Goal: Register for event/course

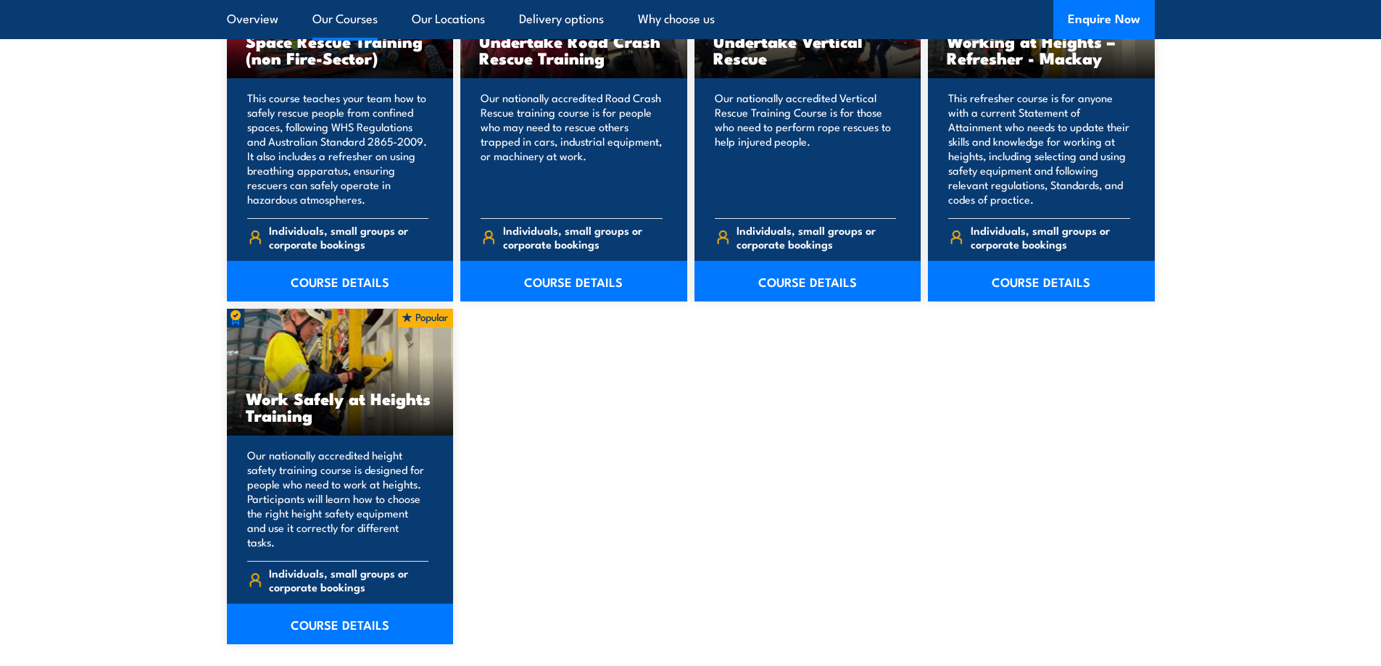
scroll to position [1740, 0]
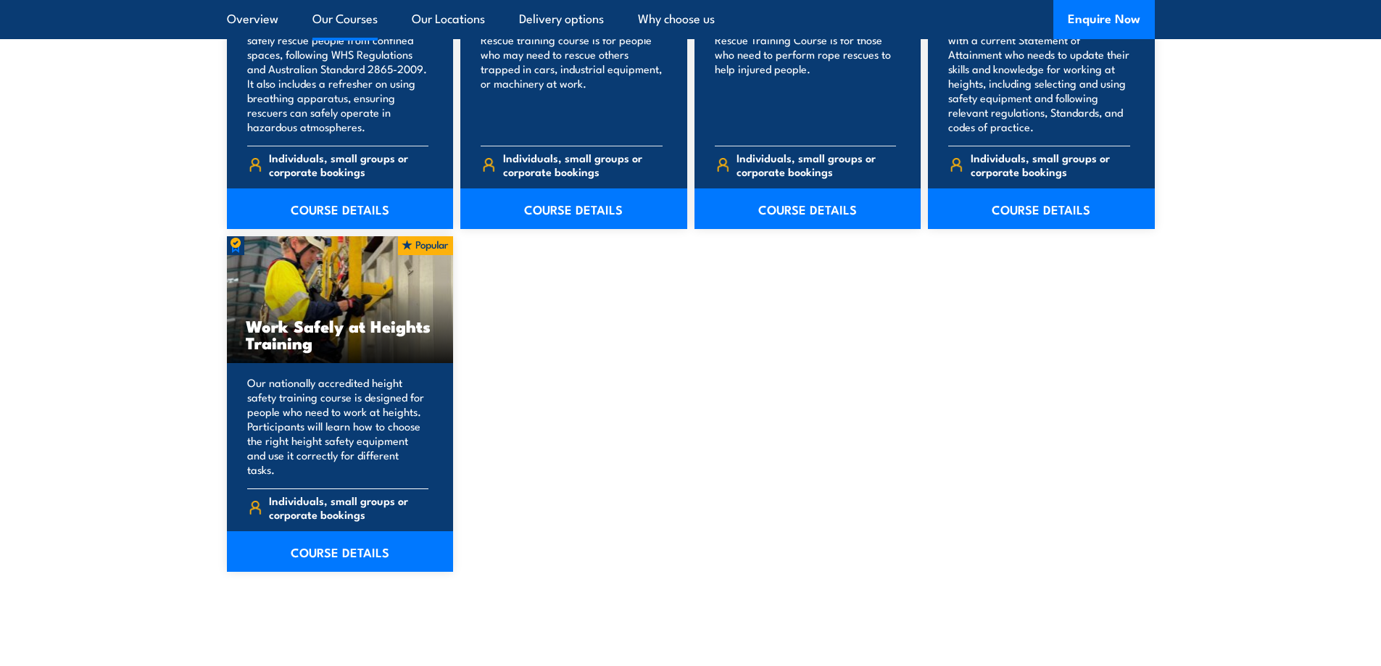
click at [310, 333] on h3 "Work Safely at Heights Training" at bounding box center [340, 333] width 189 height 33
click at [316, 531] on link "COURSE DETAILS" at bounding box center [340, 551] width 227 height 41
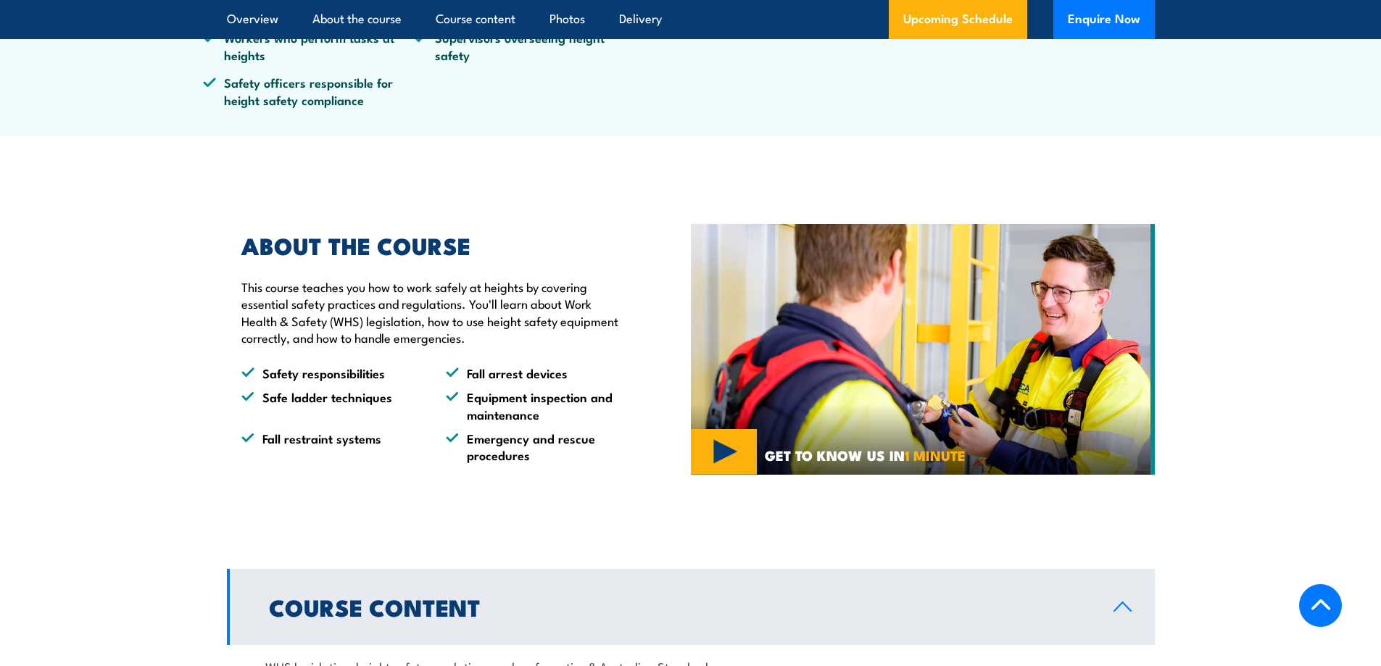
scroll to position [725, 0]
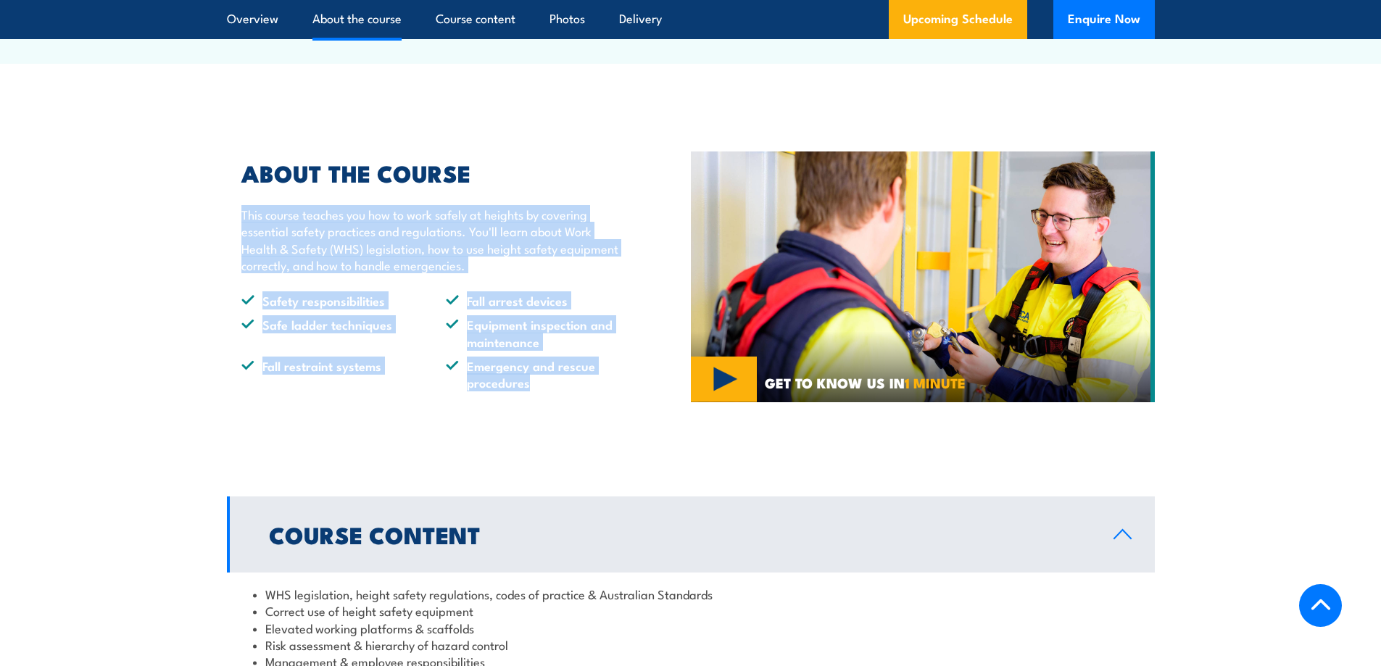
drag, startPoint x: 243, startPoint y: 212, endPoint x: 549, endPoint y: 385, distance: 351.2
click at [549, 385] on div "ABOUT THE COURSE This course teaches you how to work safely at heights by cover…" at bounding box center [425, 276] width 397 height 229
copy div "This course teaches you how to work safely at heights by covering essential saf…"
click at [155, 420] on section "ABOUT THE COURSE This course teaches you how to work safely at heights by cover…" at bounding box center [690, 277] width 1381 height 302
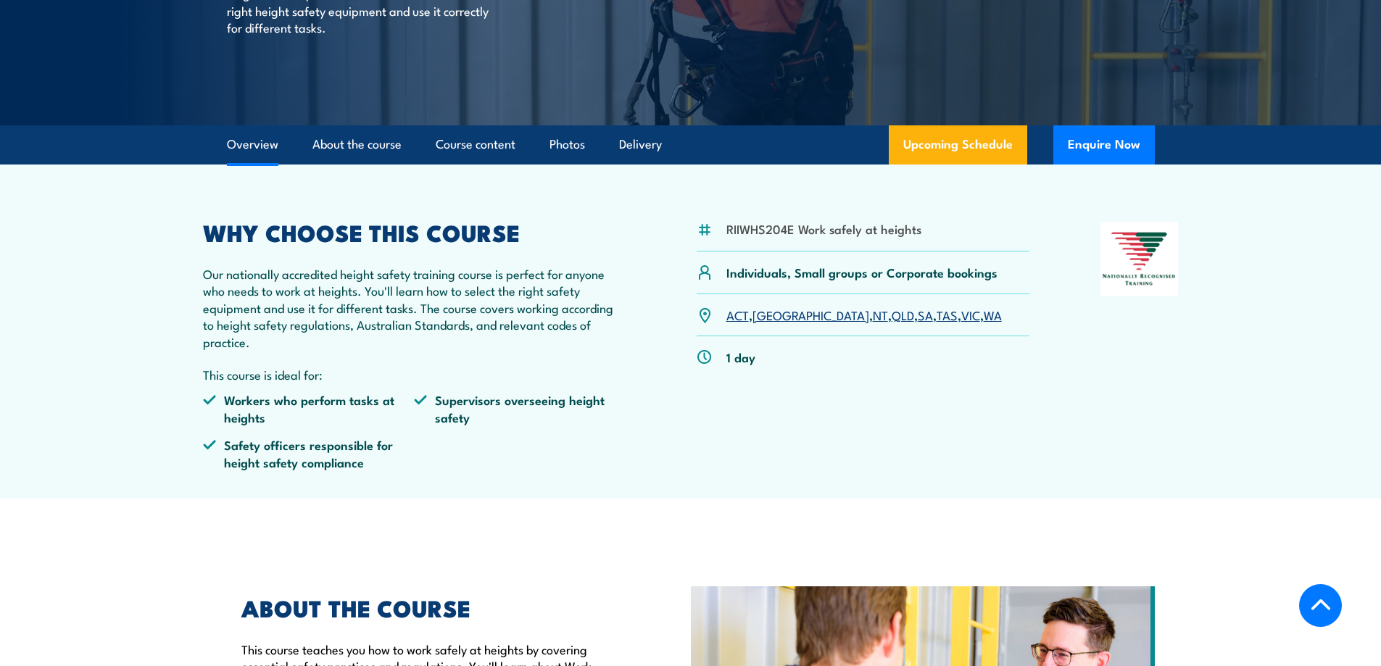
scroll to position [0, 0]
